Goal: Navigation & Orientation: Find specific page/section

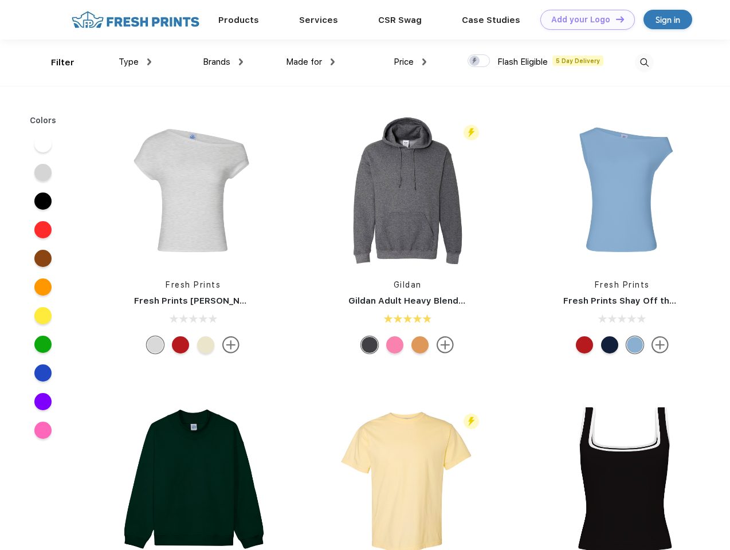
scroll to position [1, 0]
click at [583, 19] on link "Add your Logo Design Tool" at bounding box center [587, 20] width 95 height 20
click at [0, 0] on div "Design Tool" at bounding box center [0, 0] width 0 height 0
click at [615, 19] on link "Add your Logo Design Tool" at bounding box center [587, 20] width 95 height 20
click at [55, 62] on div "Filter" at bounding box center [62, 62] width 23 height 13
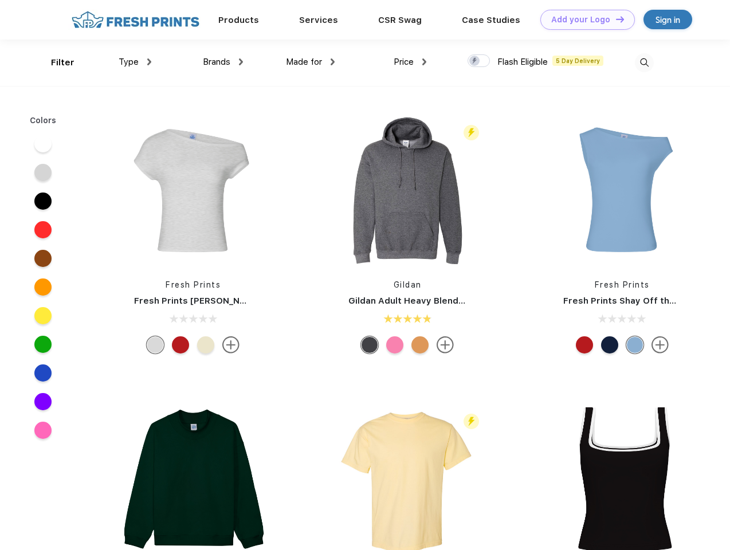
click at [135, 62] on span "Type" at bounding box center [129, 62] width 20 height 10
click at [223, 62] on span "Brands" at bounding box center [216, 62] width 27 height 10
click at [310, 62] on span "Made for" at bounding box center [304, 62] width 36 height 10
click at [410, 62] on span "Price" at bounding box center [404, 62] width 20 height 10
click at [479, 61] on div at bounding box center [478, 60] width 22 height 13
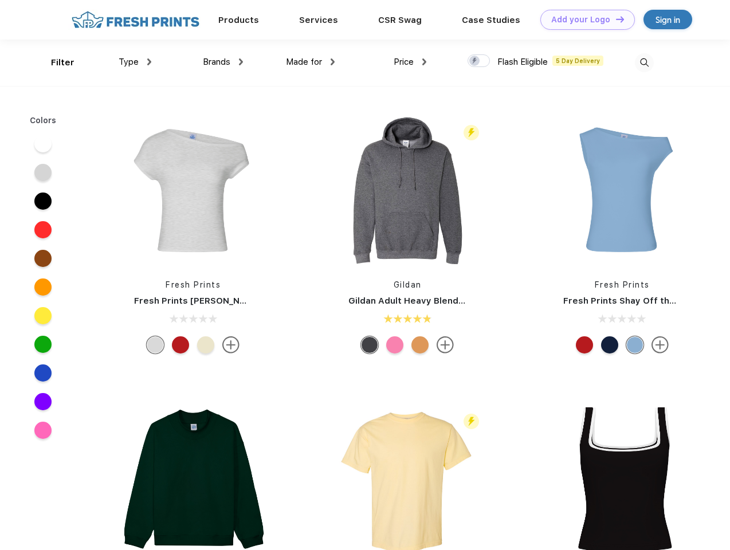
click at [475, 61] on input "checkbox" at bounding box center [470, 57] width 7 height 7
click at [644, 62] on img at bounding box center [644, 62] width 19 height 19
